Goal: Task Accomplishment & Management: Manage account settings

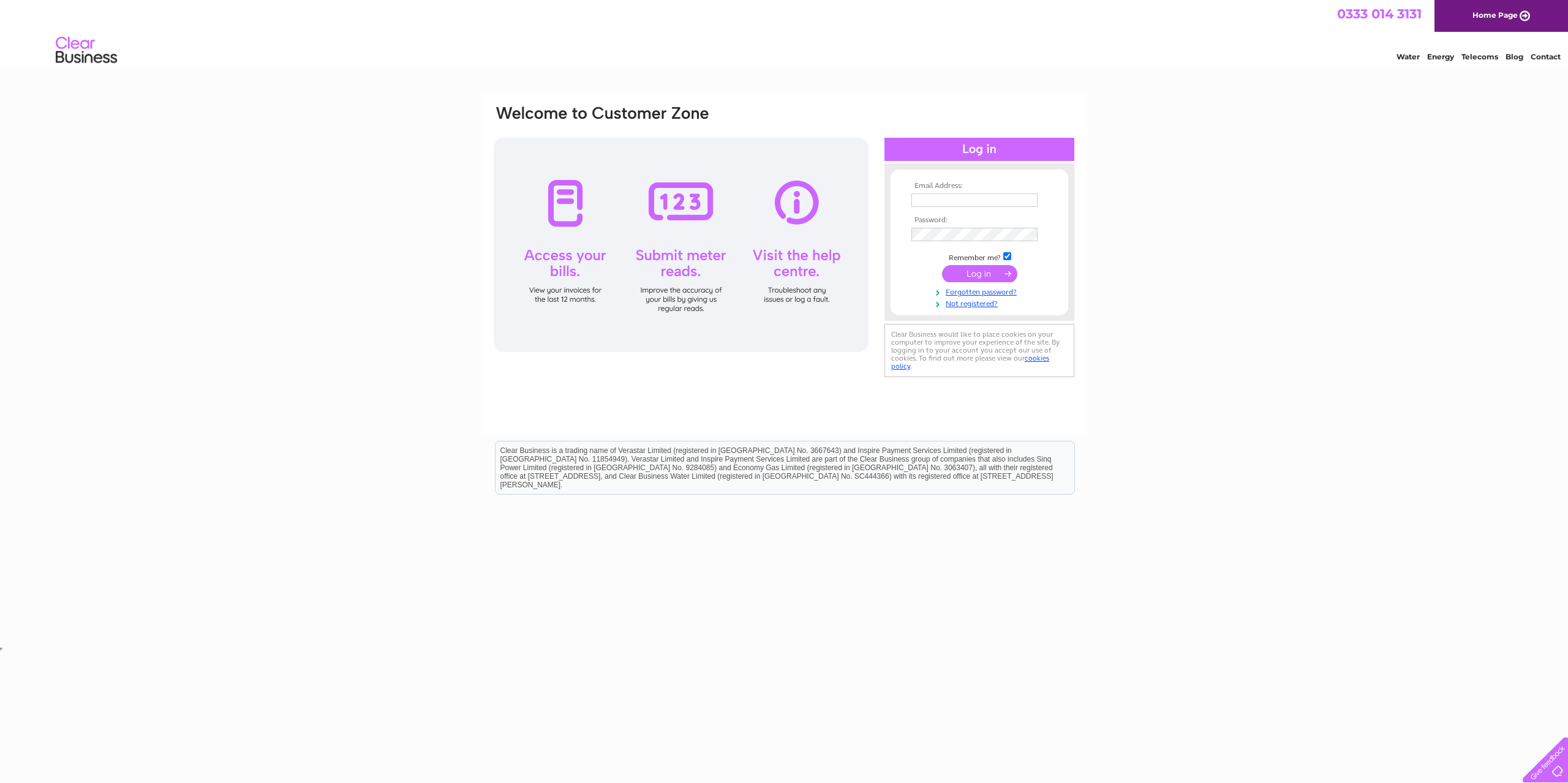
click at [933, 194] on input "text" at bounding box center [974, 200] width 126 height 13
type input "elizabeth@centrepoint-outreach.com"
click at [973, 271] on input "submit" at bounding box center [980, 275] width 76 height 17
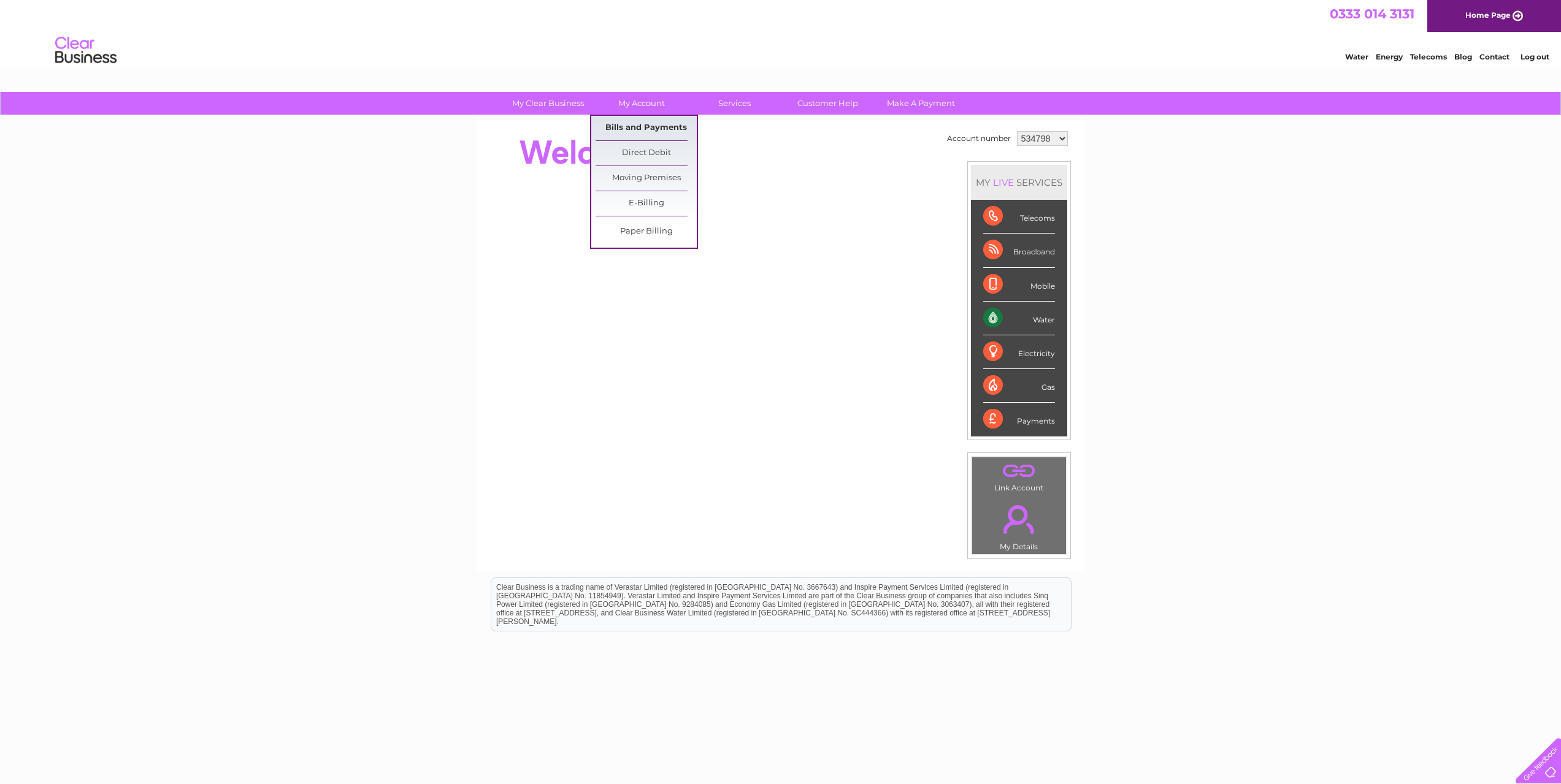
click at [647, 123] on link "Bills and Payments" at bounding box center [646, 128] width 101 height 25
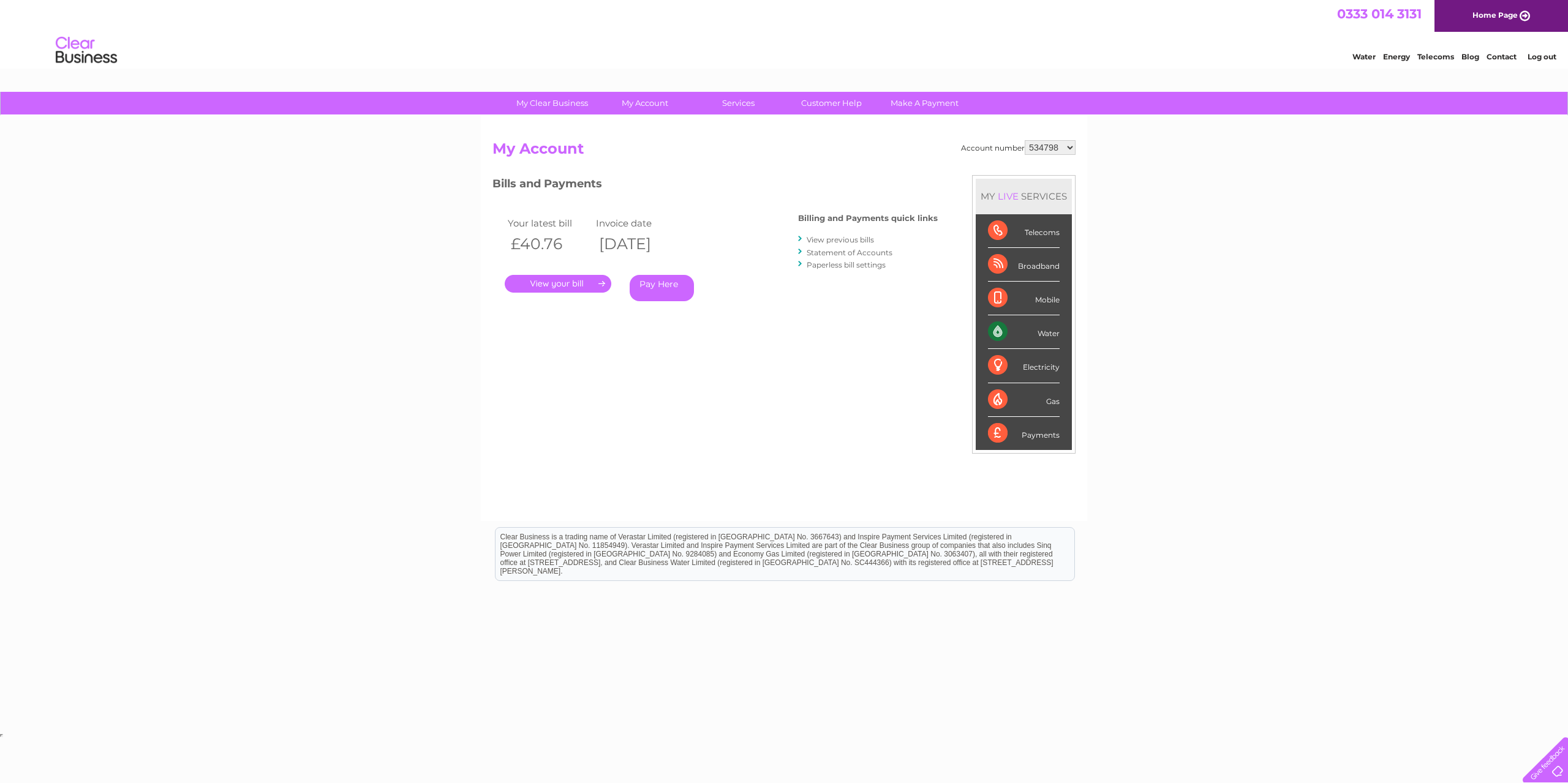
click at [557, 285] on link "." at bounding box center [558, 284] width 107 height 18
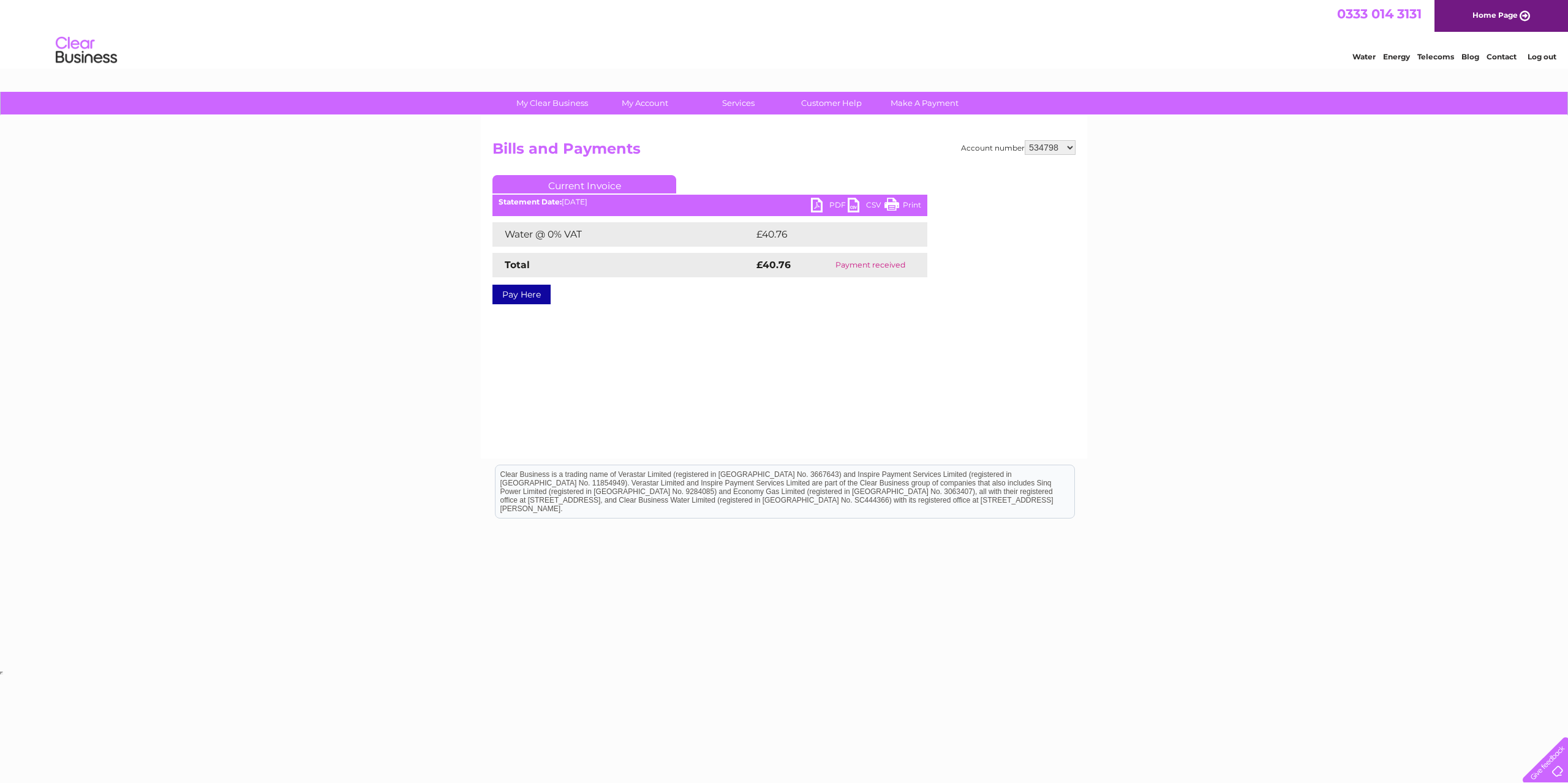
click at [831, 201] on link "PDF" at bounding box center [829, 206] width 36 height 18
click at [1548, 56] on link "Log out" at bounding box center [1541, 57] width 29 height 9
